Goal: Task Accomplishment & Management: Complete application form

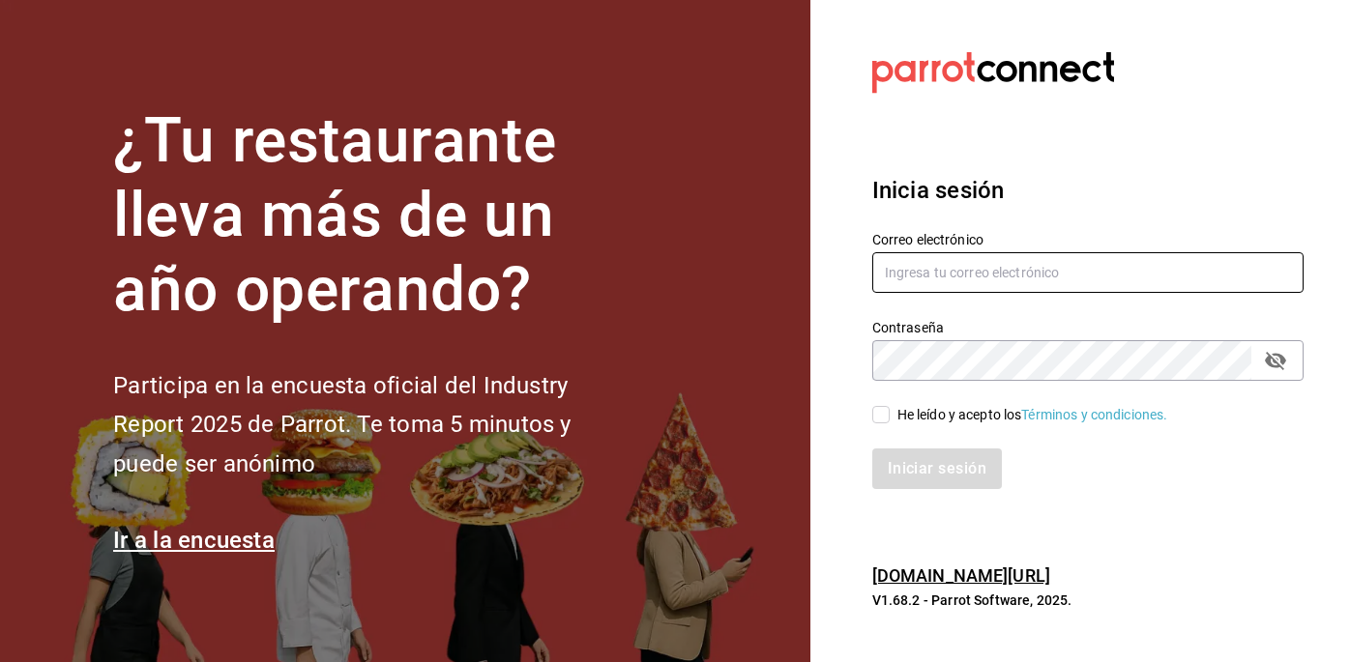
click at [940, 265] on input "text" at bounding box center [1087, 272] width 431 height 41
type input "[PERSON_NAME][EMAIL_ADDRESS][DOMAIN_NAME]"
click at [878, 413] on input "He leído y acepto los Términos y condiciones." at bounding box center [880, 414] width 17 height 17
checkbox input "true"
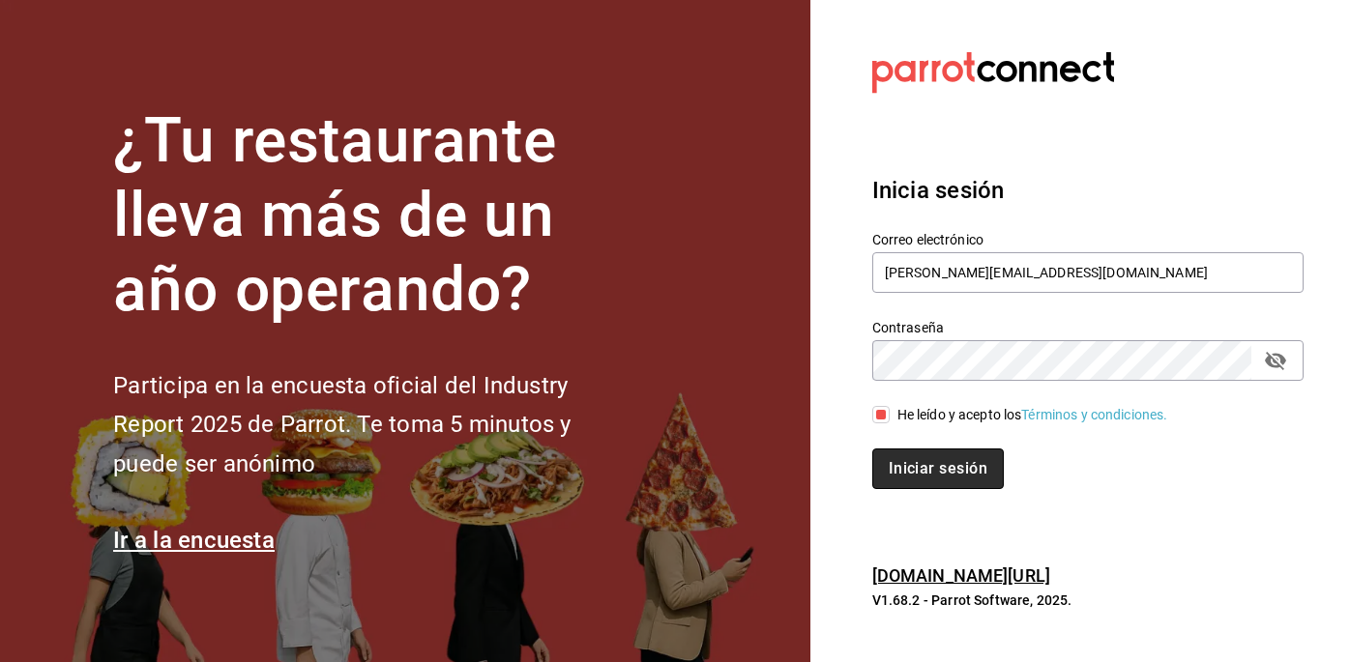
click at [949, 487] on button "Iniciar sesión" at bounding box center [938, 469] width 132 height 41
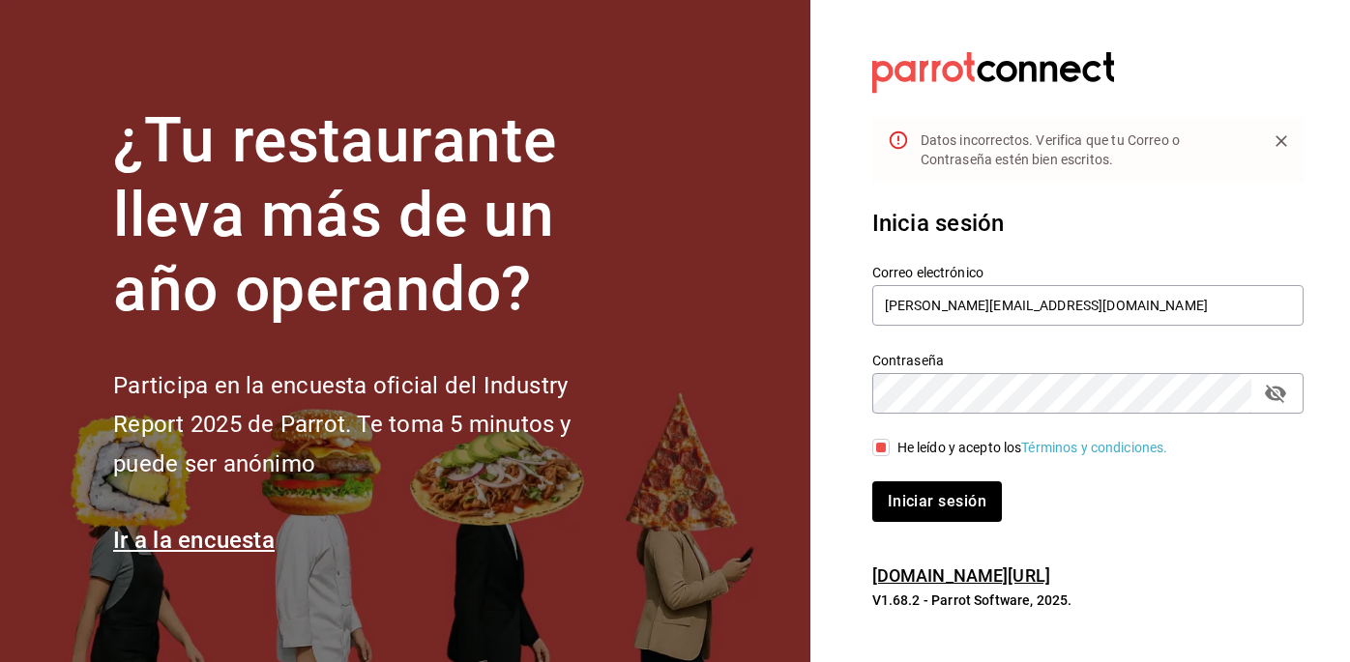
click at [1279, 388] on icon "passwordField" at bounding box center [1275, 394] width 21 height 18
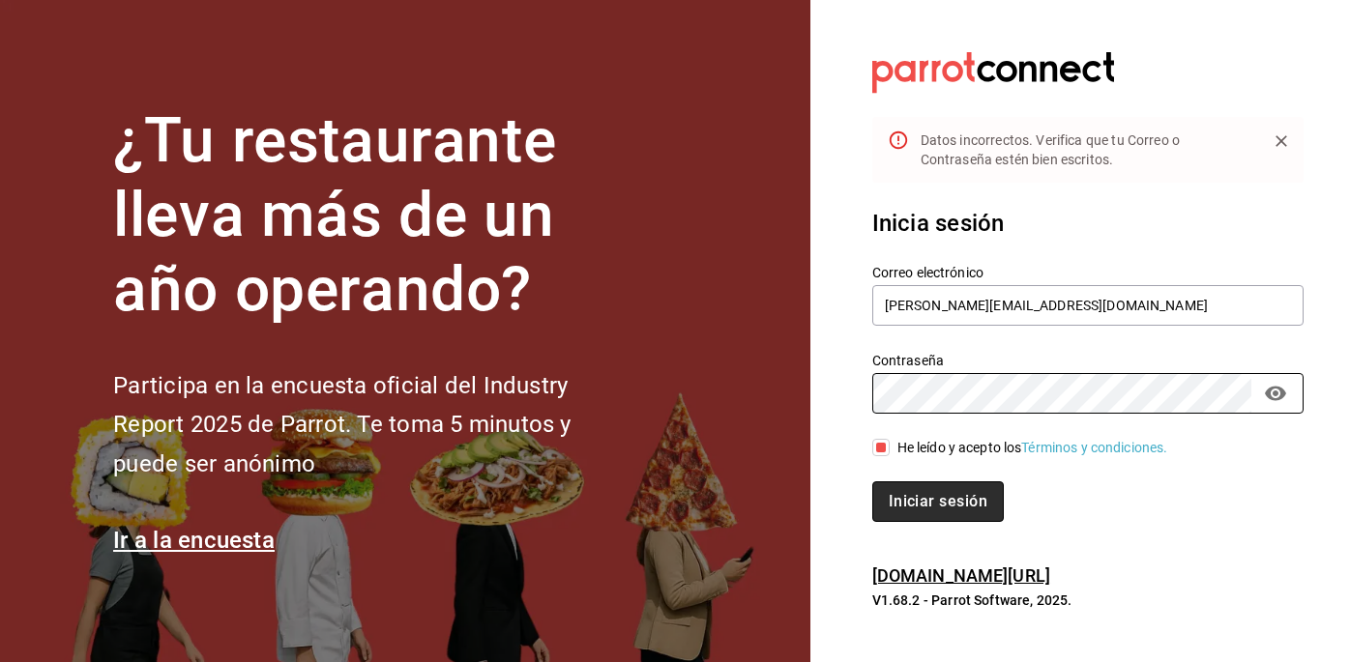
click at [931, 511] on button "Iniciar sesión" at bounding box center [938, 502] width 132 height 41
